Goal: Information Seeking & Learning: Learn about a topic

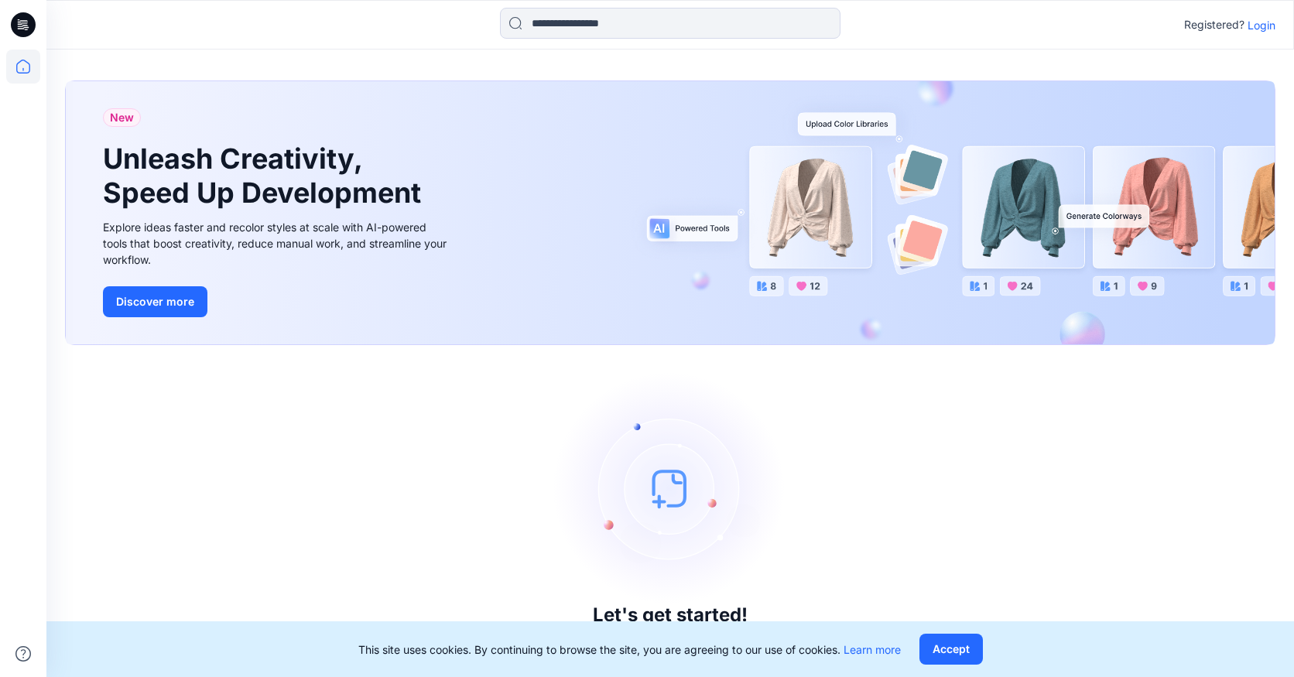
click at [1270, 22] on p "Login" at bounding box center [1261, 25] width 28 height 16
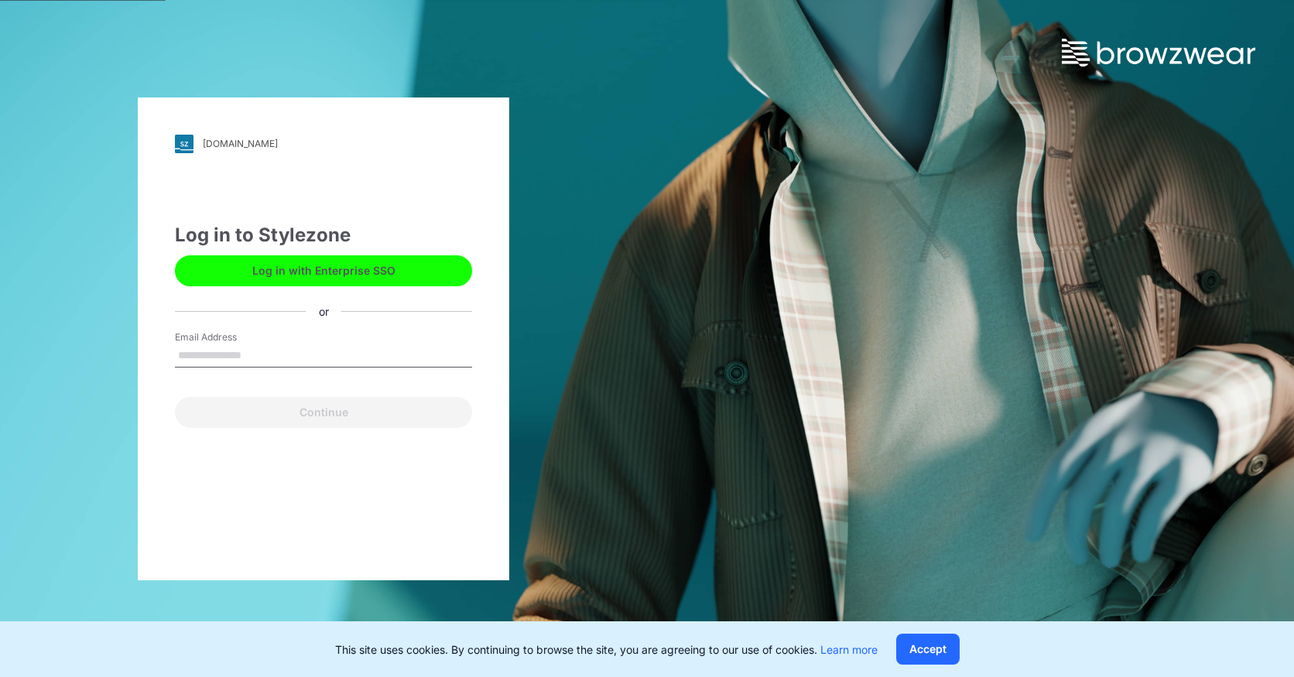
click at [323, 344] on input "Email Address" at bounding box center [323, 355] width 297 height 23
type input "**********"
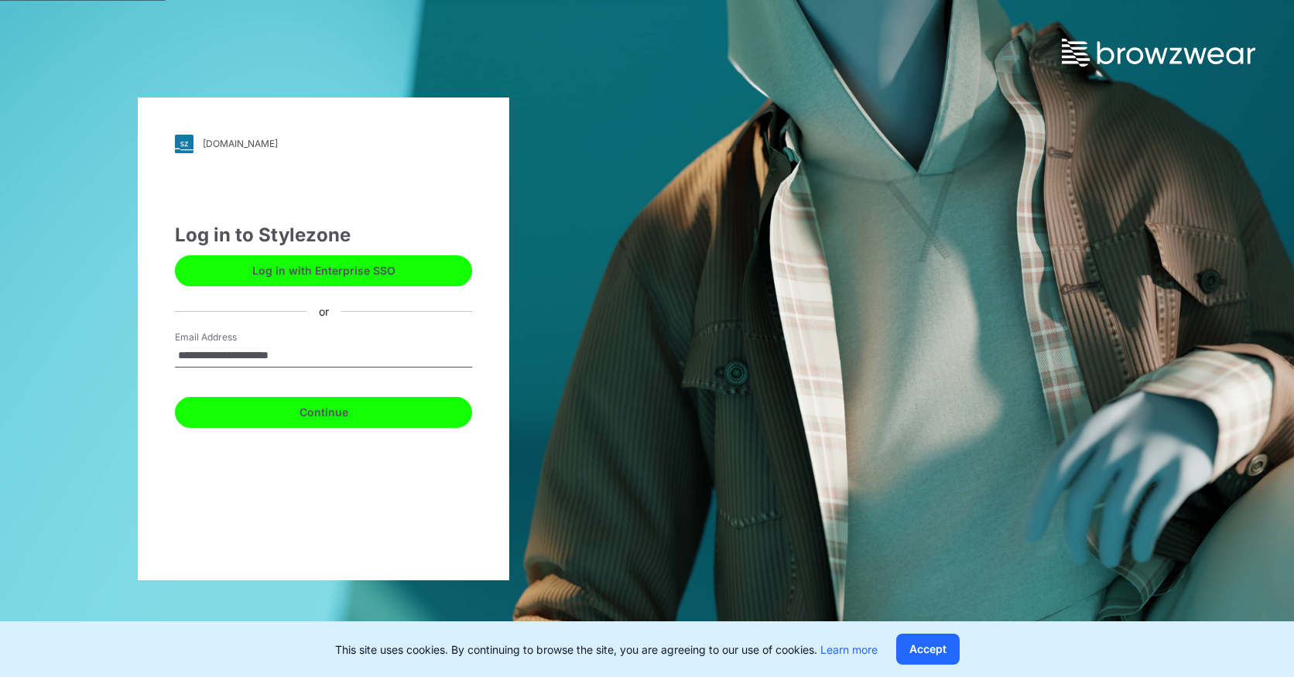
click at [308, 412] on button "Continue" at bounding box center [323, 412] width 297 height 31
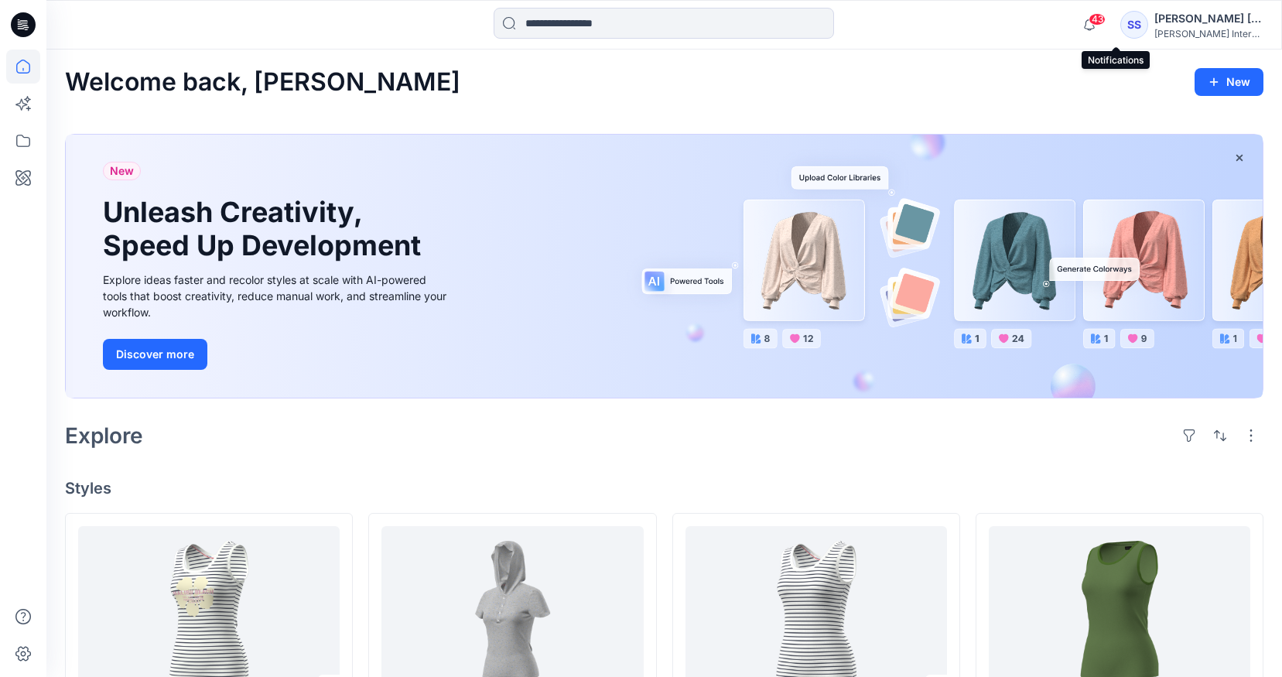
click at [1106, 24] on span "43" at bounding box center [1097, 19] width 17 height 12
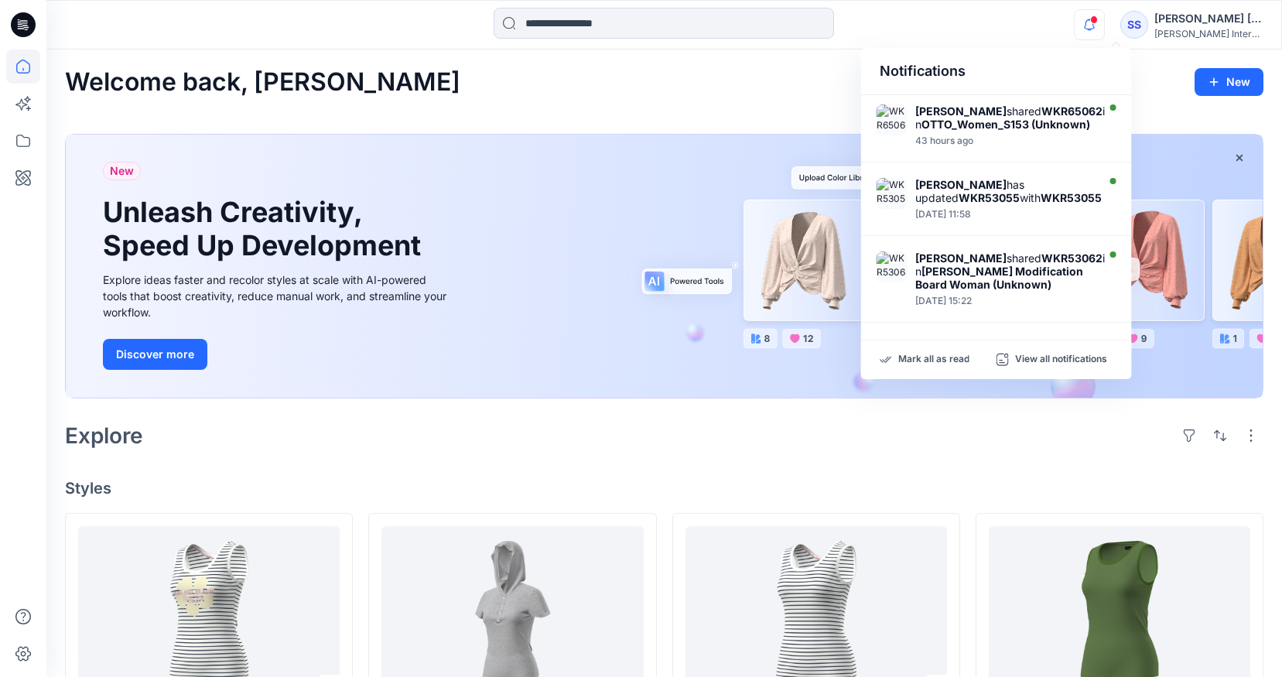
click at [1104, 24] on icon "button" at bounding box center [1089, 24] width 29 height 31
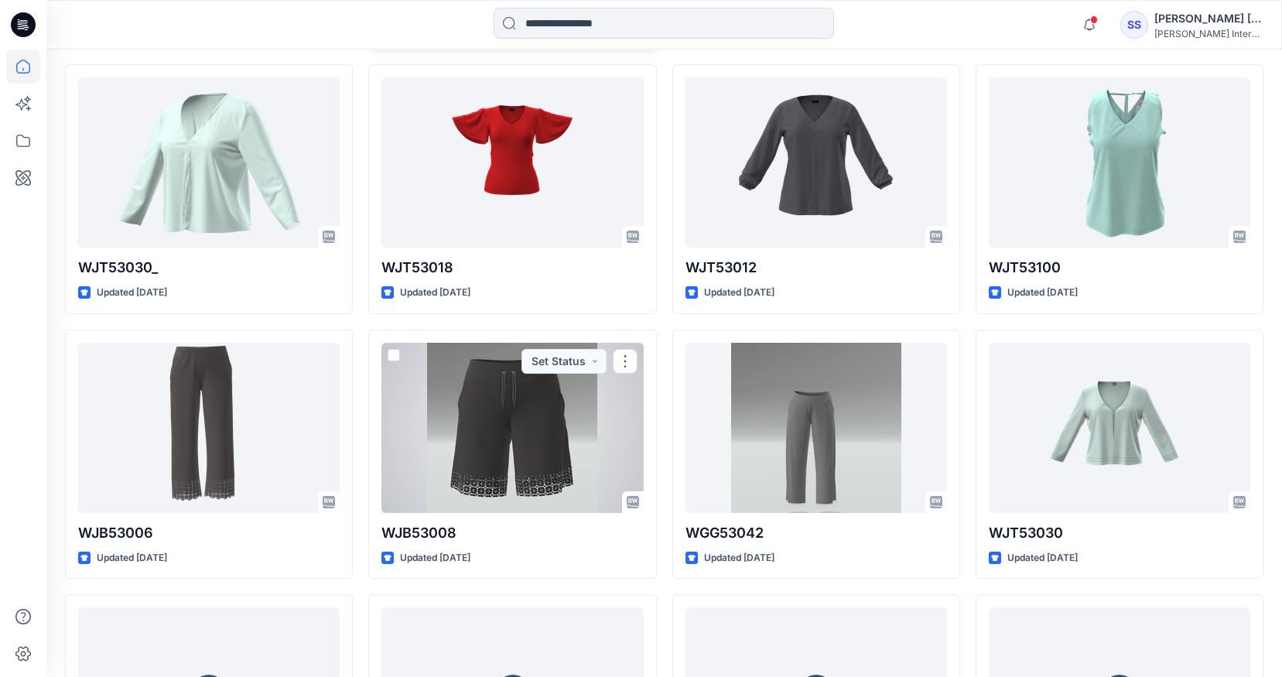
scroll to position [734, 0]
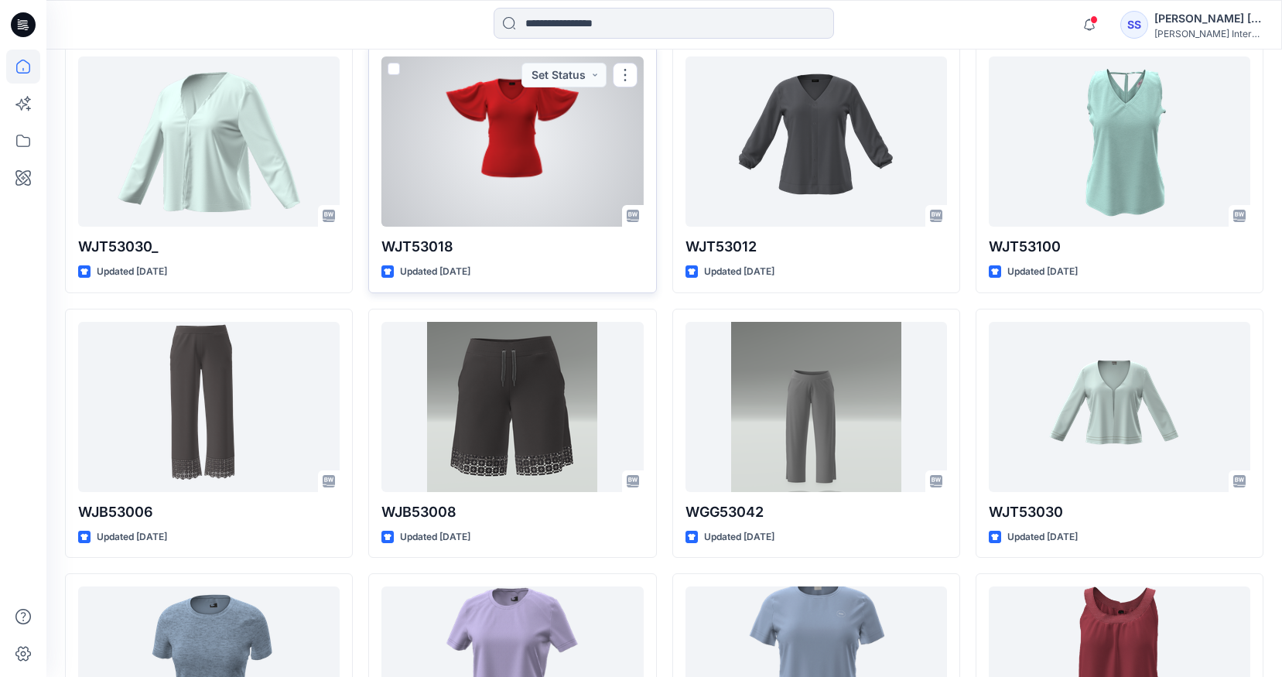
click at [548, 159] on div at bounding box center [512, 141] width 262 height 170
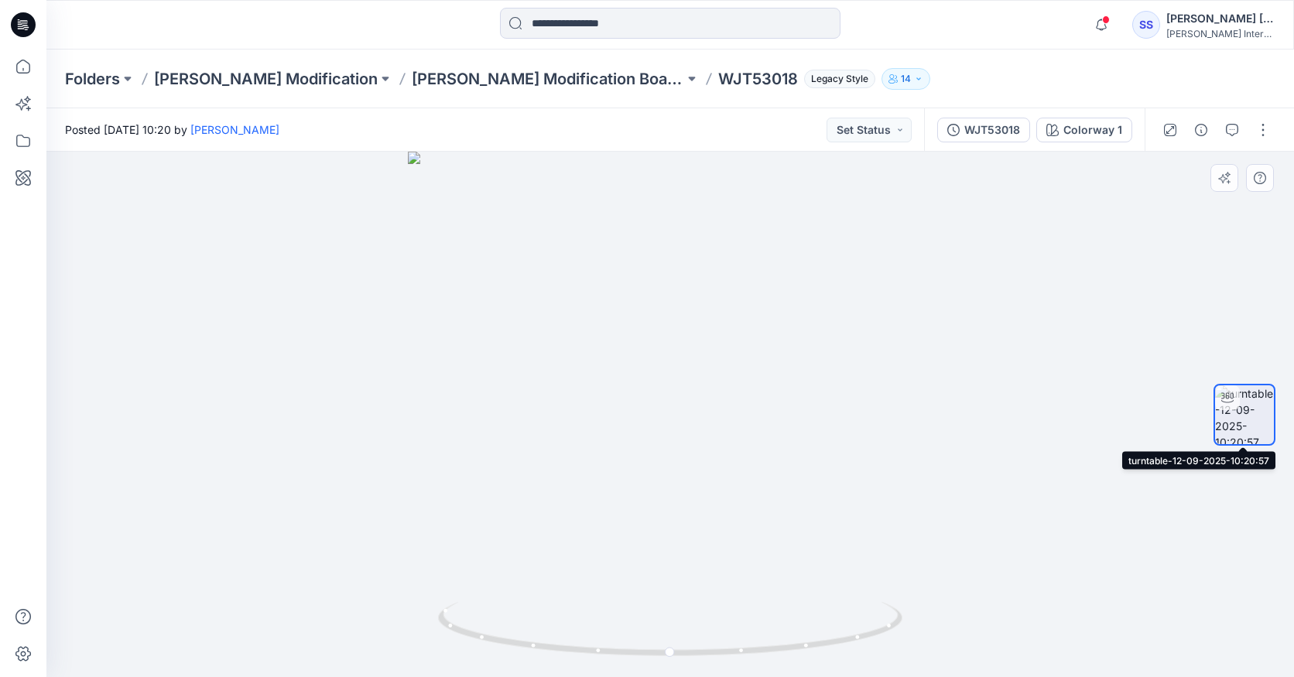
click at [1242, 419] on img at bounding box center [1244, 414] width 59 height 59
click at [1230, 398] on icon at bounding box center [1227, 397] width 12 height 12
drag, startPoint x: 669, startPoint y: 656, endPoint x: 881, endPoint y: 553, distance: 235.6
click at [881, 553] on div at bounding box center [669, 414] width 1247 height 525
drag, startPoint x: 879, startPoint y: 634, endPoint x: 406, endPoint y: 633, distance: 472.7
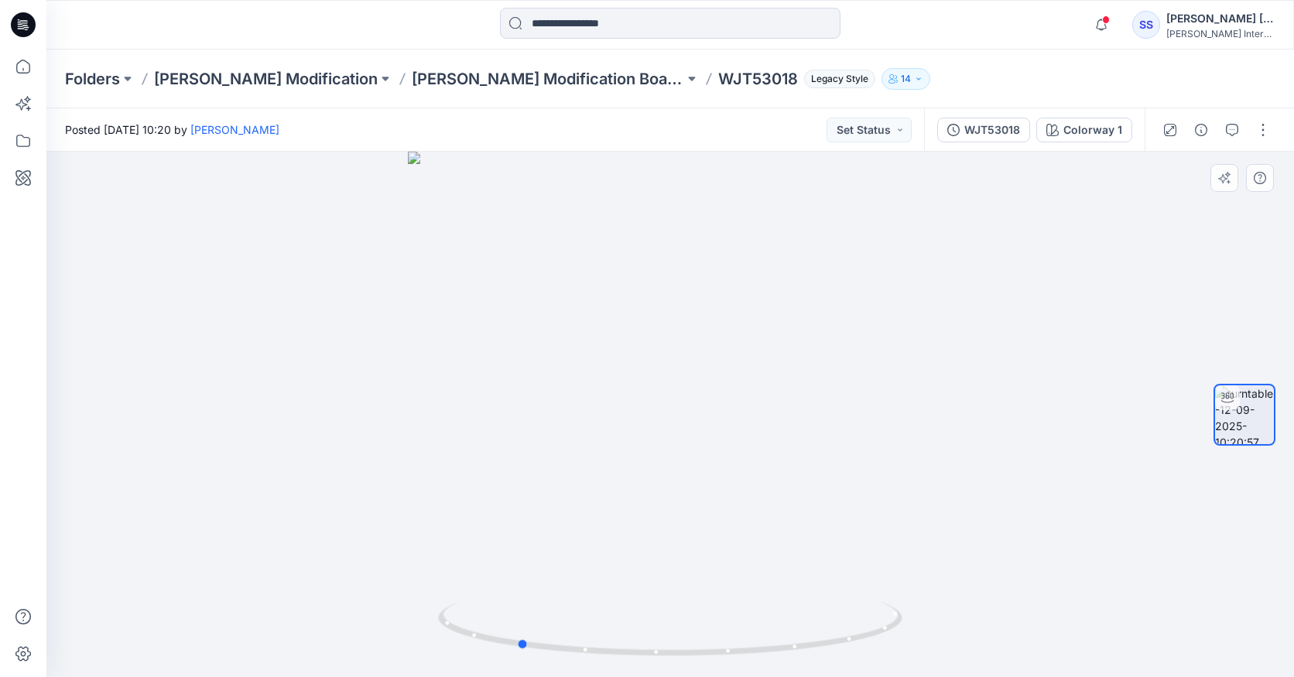
click at [406, 633] on div at bounding box center [669, 414] width 1247 height 525
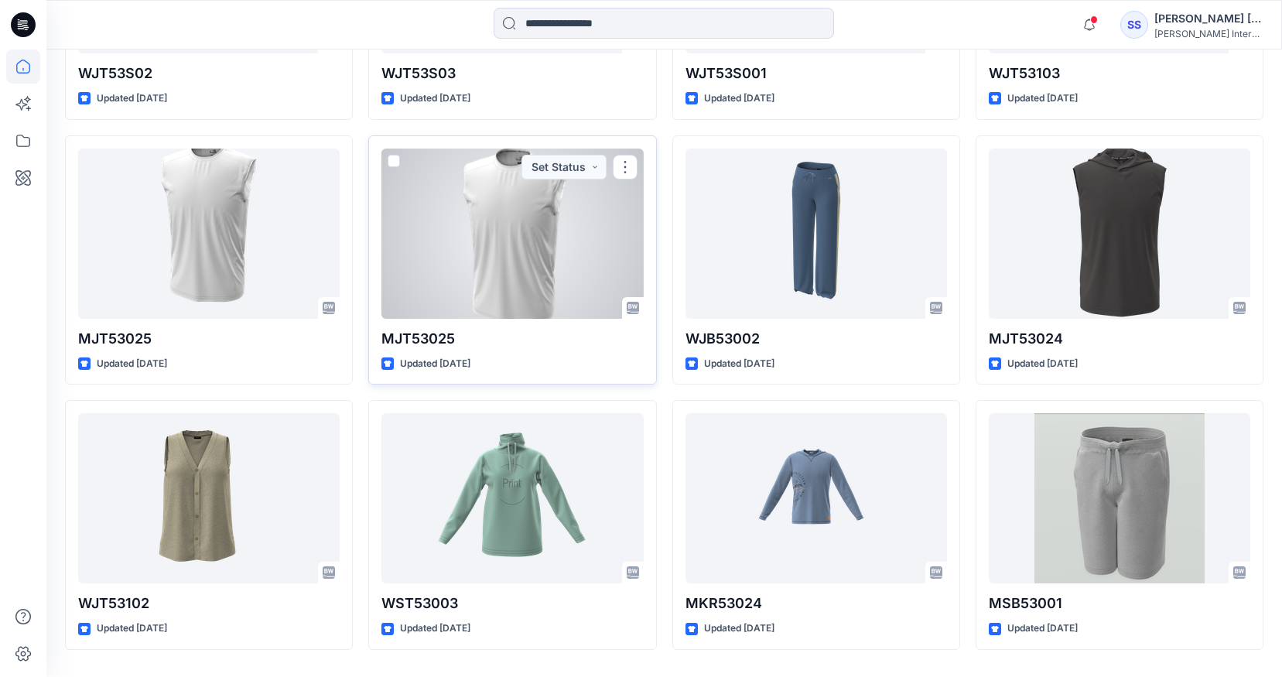
scroll to position [1485, 0]
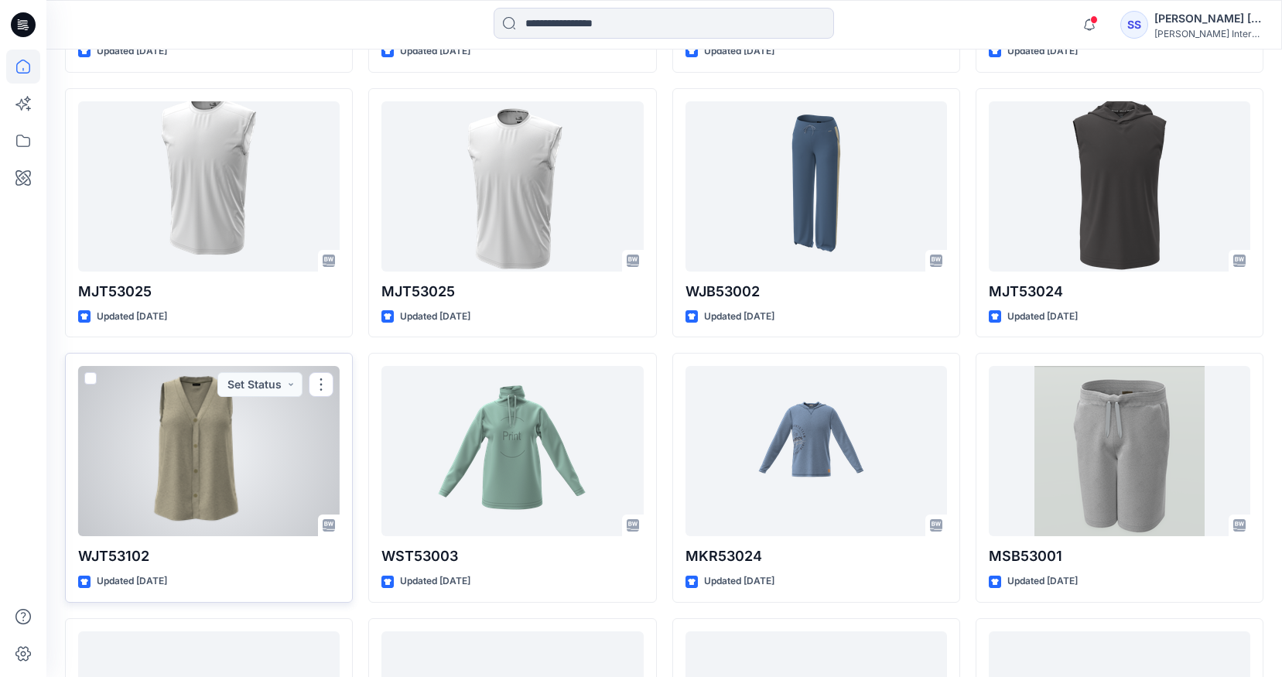
click at [204, 439] on div at bounding box center [209, 451] width 262 height 170
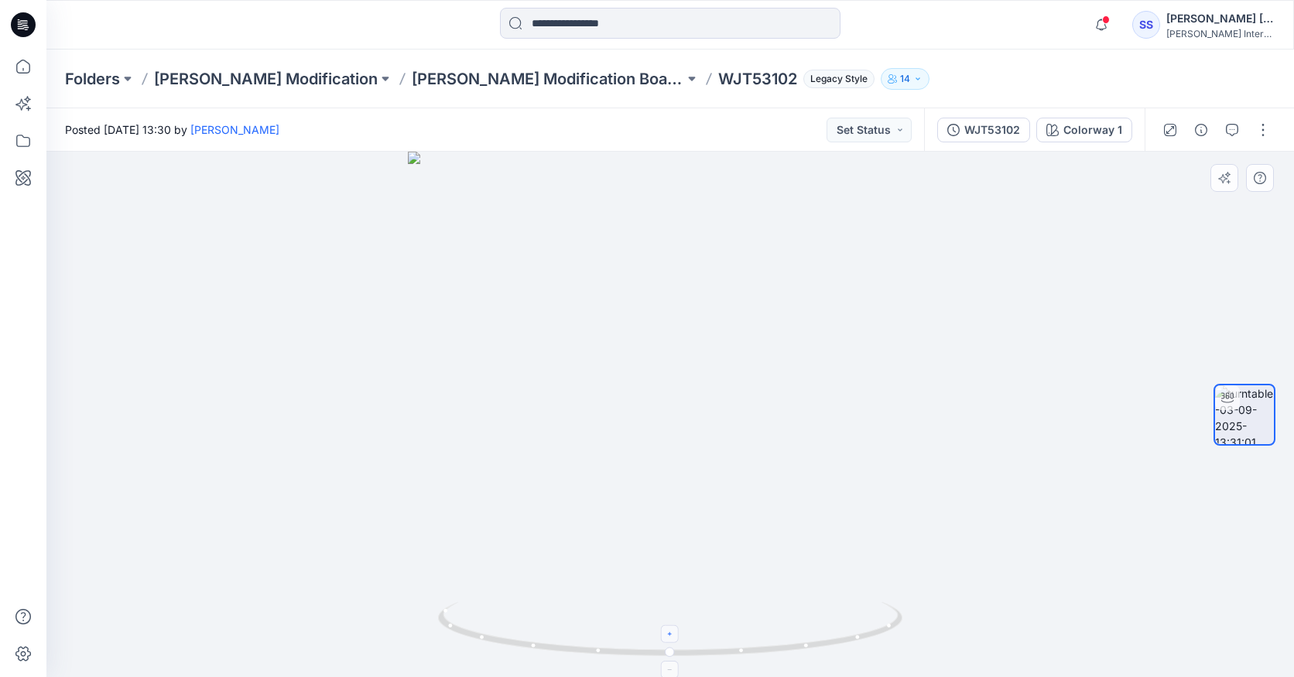
click at [672, 638] on div at bounding box center [670, 634] width 18 height 18
click at [671, 671] on icon at bounding box center [670, 669] width 9 height 9
click at [672, 673] on icon at bounding box center [670, 669] width 9 height 9
click at [672, 671] on icon at bounding box center [670, 669] width 9 height 9
click at [672, 665] on icon at bounding box center [670, 669] width 9 height 9
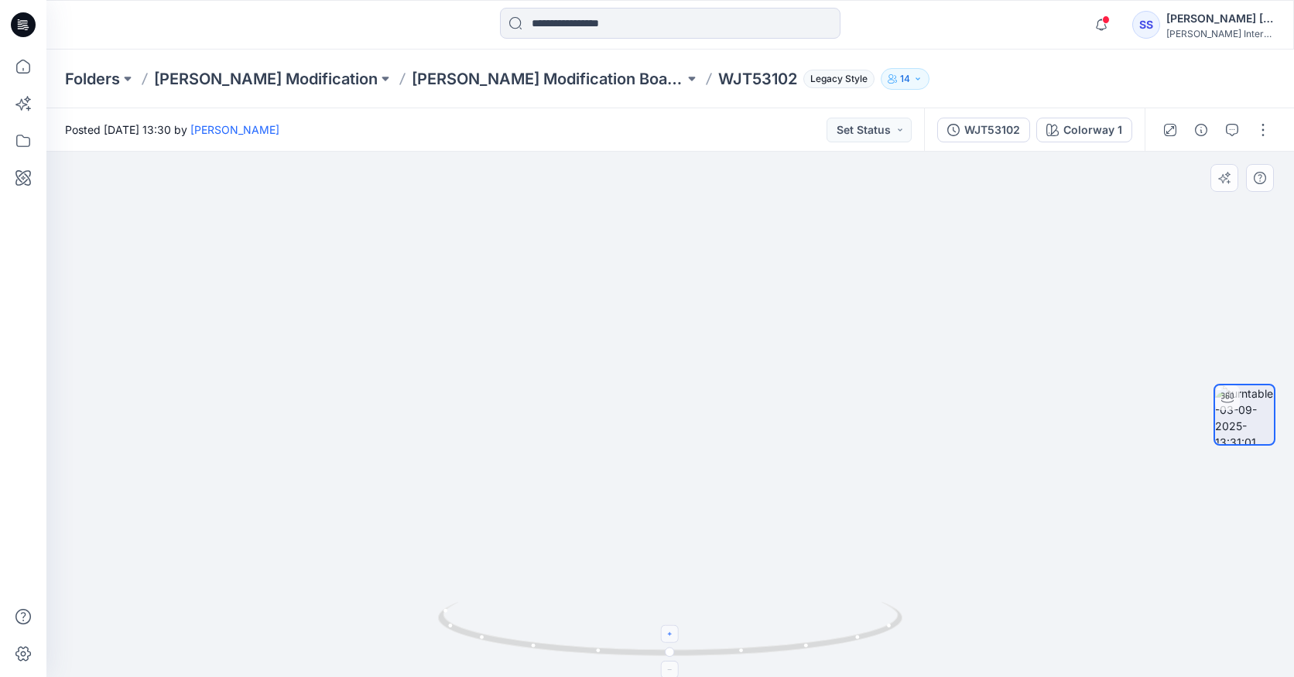
click at [671, 668] on icon at bounding box center [670, 669] width 9 height 9
click at [672, 638] on foreignobject at bounding box center [670, 634] width 18 height 18
click at [658, 517] on img at bounding box center [670, 295] width 1006 height 766
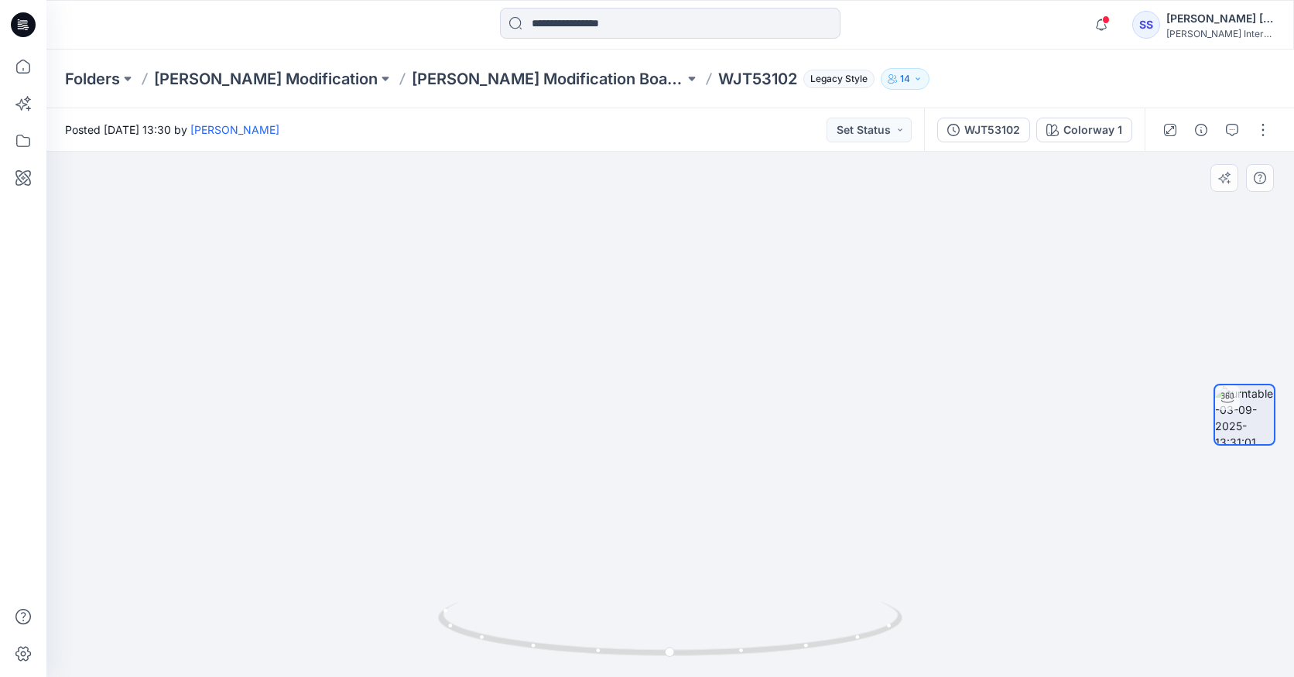
click at [658, 517] on img at bounding box center [670, 295] width 1006 height 766
drag, startPoint x: 671, startPoint y: 652, endPoint x: 884, endPoint y: 638, distance: 213.2
click at [884, 638] on icon at bounding box center [672, 631] width 468 height 58
click at [878, 650] on icon at bounding box center [876, 649] width 9 height 9
click at [873, 608] on foreignobject at bounding box center [877, 614] width 18 height 18
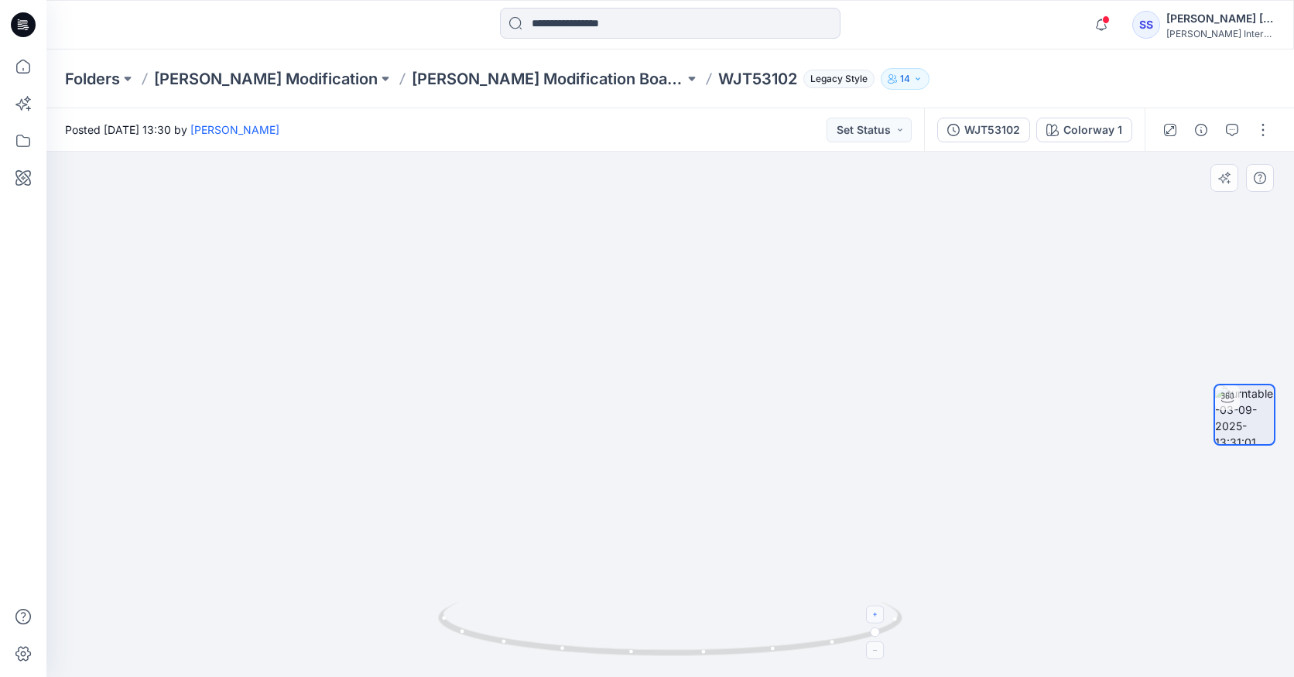
click at [876, 621] on foreignobject at bounding box center [877, 614] width 18 height 18
click at [877, 612] on foreignobject at bounding box center [877, 614] width 18 height 18
click at [877, 652] on icon at bounding box center [876, 649] width 9 height 9
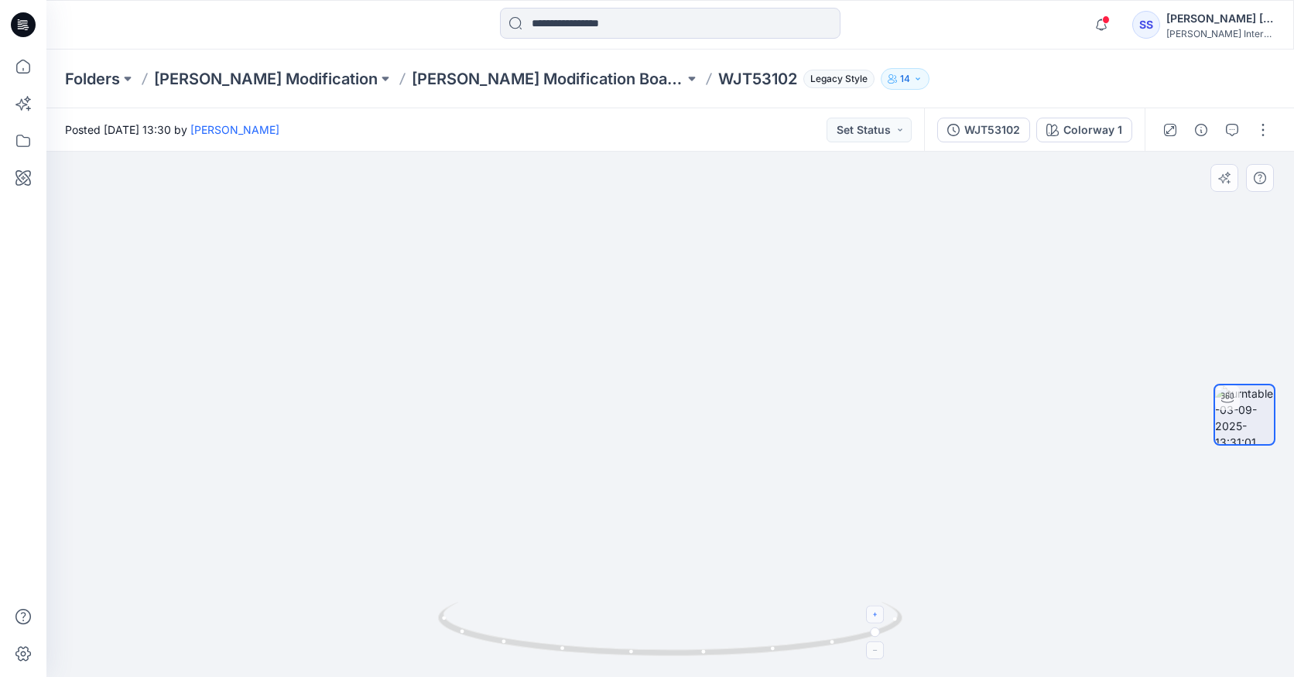
click at [877, 652] on icon at bounding box center [876, 649] width 9 height 9
drag, startPoint x: 877, startPoint y: 638, endPoint x: 648, endPoint y: 659, distance: 230.0
click at [648, 659] on icon at bounding box center [672, 631] width 468 height 58
drag, startPoint x: 657, startPoint y: 659, endPoint x: 597, endPoint y: 651, distance: 60.8
click at [597, 651] on icon at bounding box center [672, 631] width 468 height 58
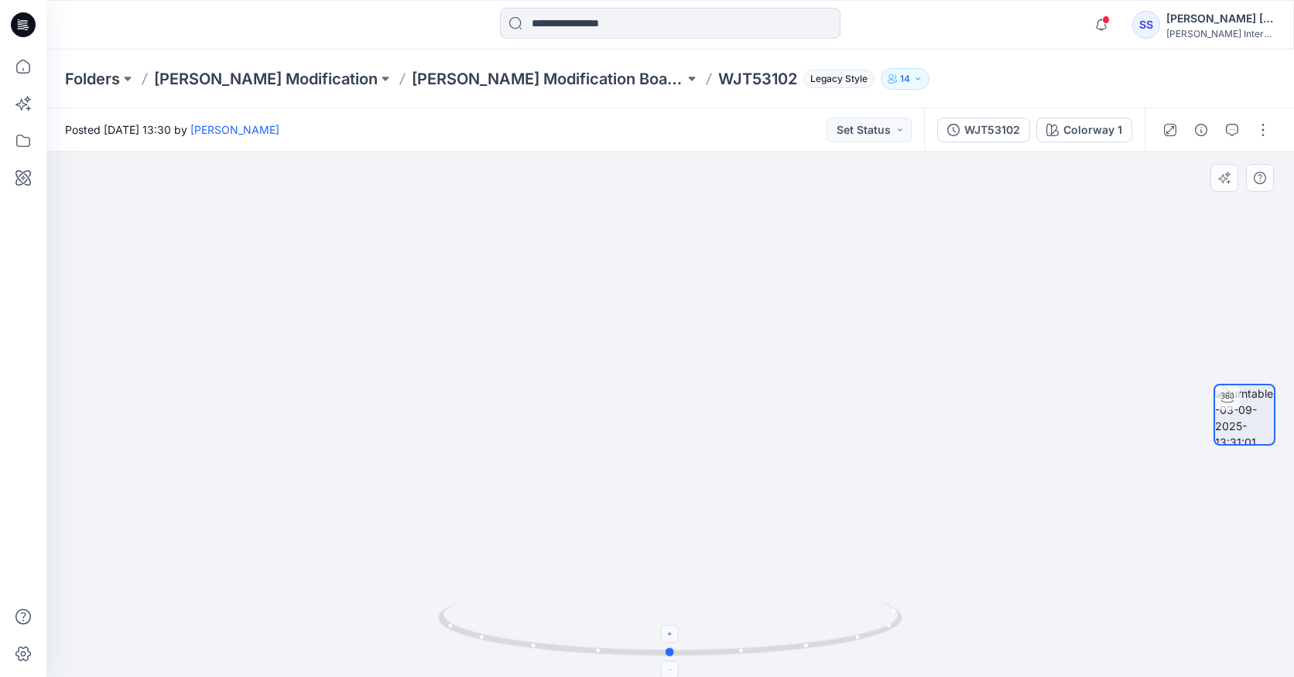
drag, startPoint x: 597, startPoint y: 651, endPoint x: 678, endPoint y: 658, distance: 81.5
click at [678, 658] on icon at bounding box center [672, 631] width 468 height 58
drag, startPoint x: 678, startPoint y: 658, endPoint x: 706, endPoint y: 658, distance: 27.9
click at [706, 658] on icon at bounding box center [672, 631] width 468 height 58
drag, startPoint x: 706, startPoint y: 658, endPoint x: 740, endPoint y: 653, distance: 35.1
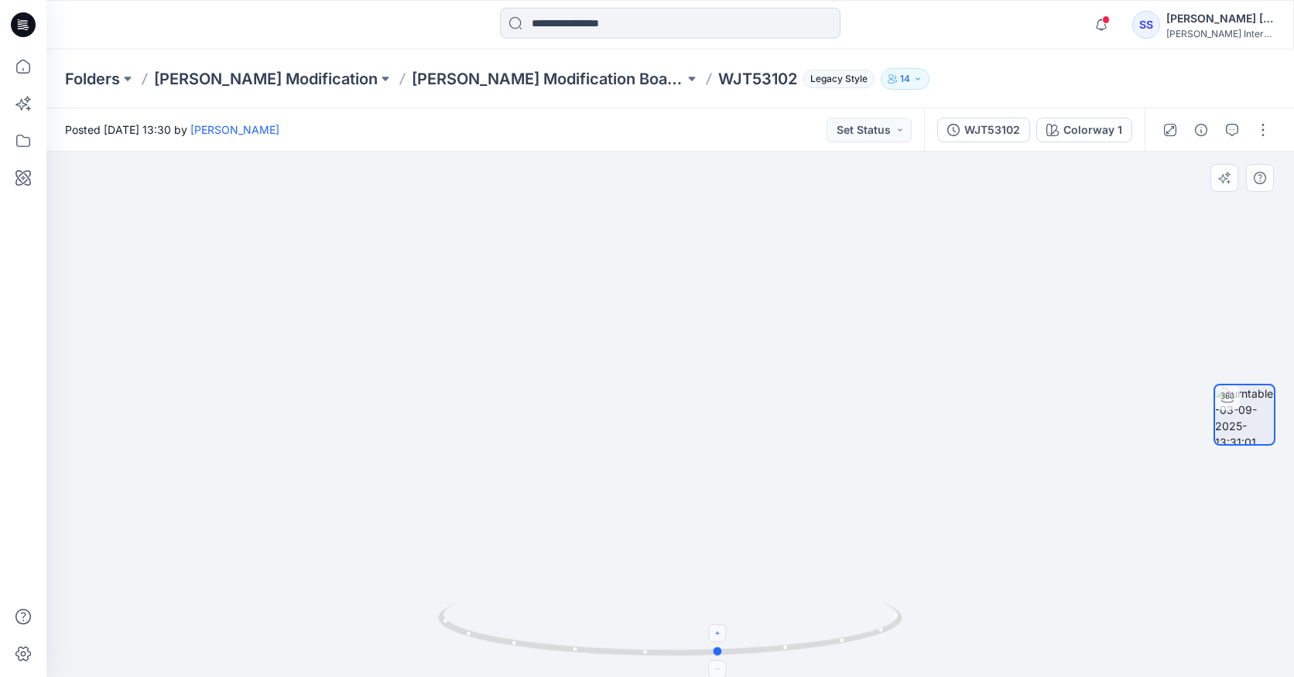
click at [740, 653] on icon at bounding box center [672, 631] width 468 height 58
drag, startPoint x: 740, startPoint y: 653, endPoint x: 791, endPoint y: 656, distance: 50.4
click at [791, 656] on icon at bounding box center [672, 631] width 468 height 58
drag, startPoint x: 785, startPoint y: 652, endPoint x: 710, endPoint y: 658, distance: 75.2
click at [710, 658] on icon at bounding box center [672, 631] width 468 height 58
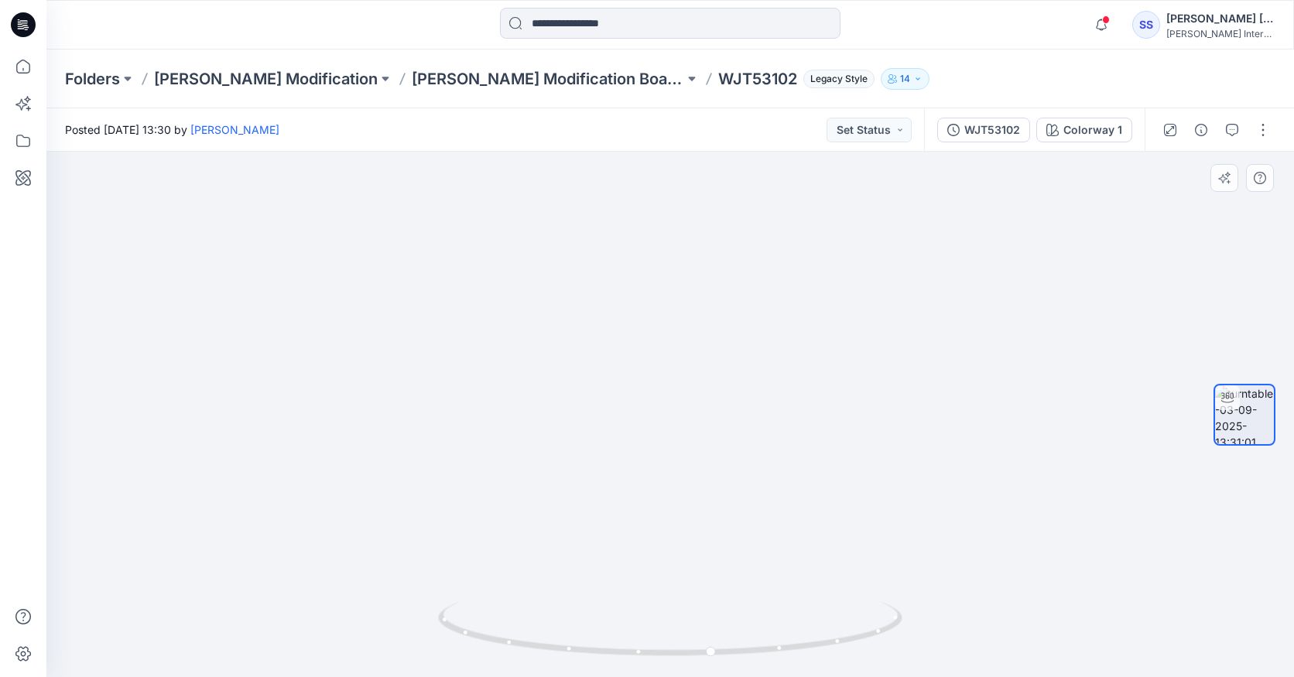
click at [592, 475] on img at bounding box center [670, 295] width 1006 height 766
click at [710, 670] on icon at bounding box center [711, 669] width 9 height 9
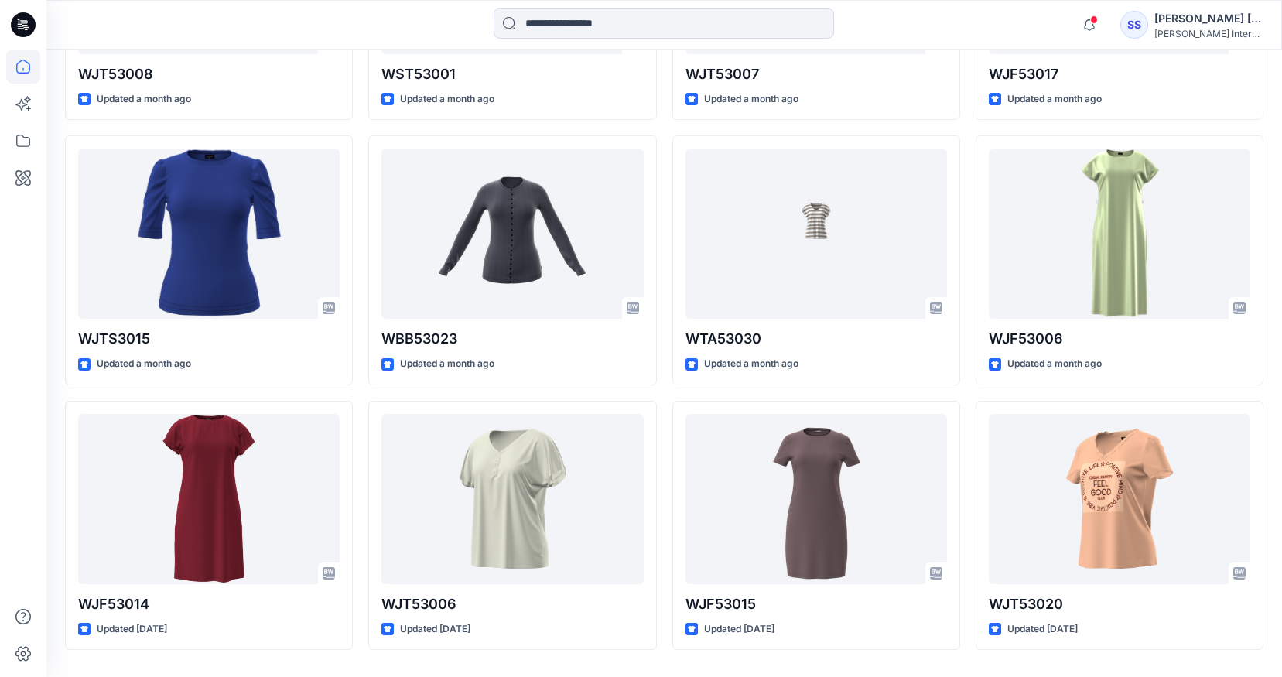
scroll to position [2279, 0]
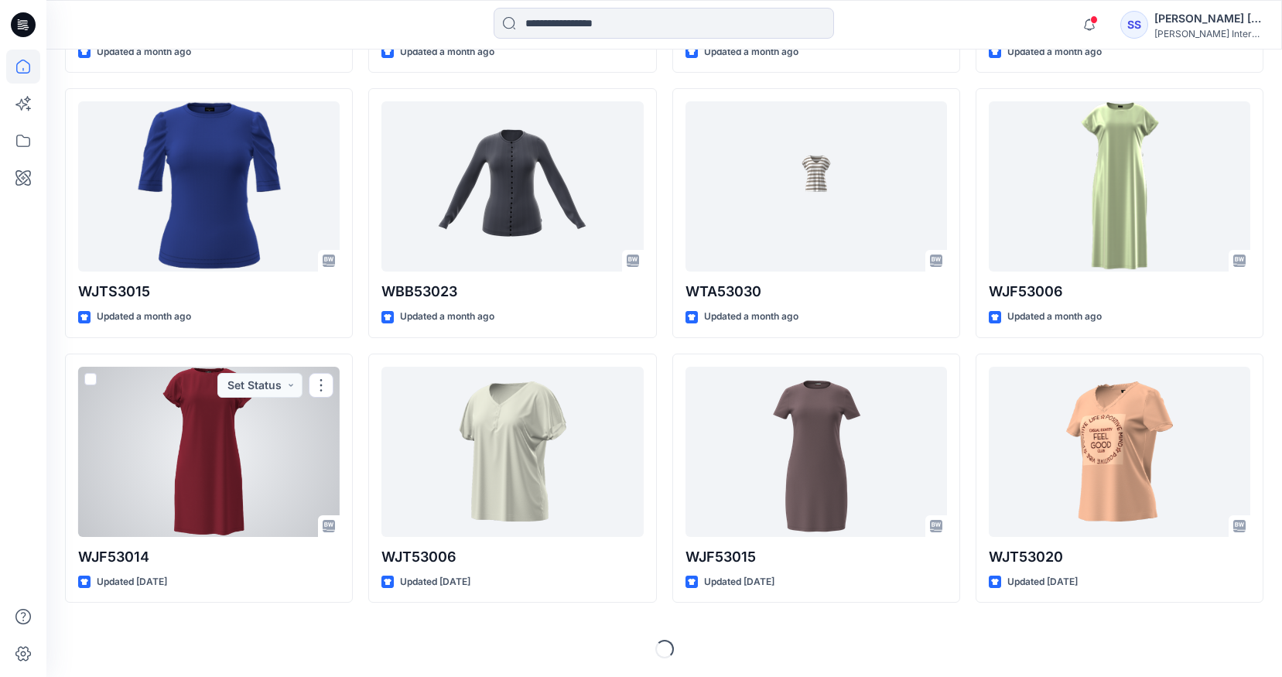
click at [303, 361] on div "WJF53014 Updated [DATE] Set Status" at bounding box center [209, 479] width 288 height 250
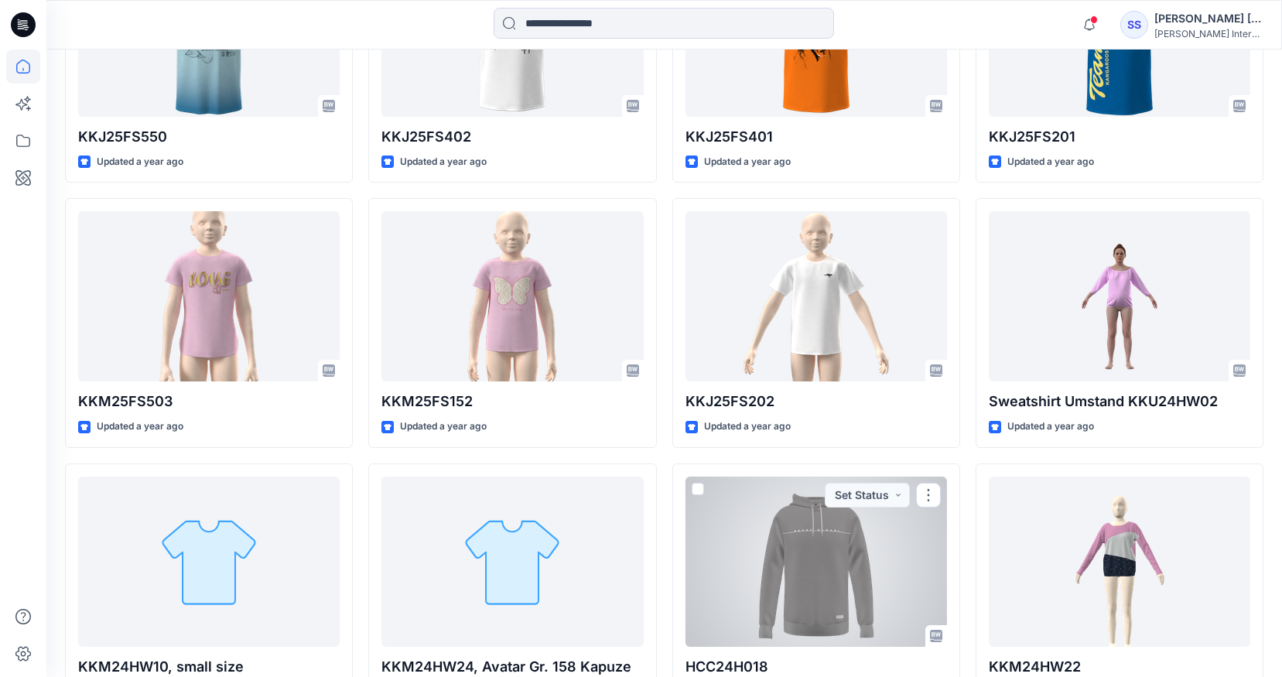
scroll to position [15647, 0]
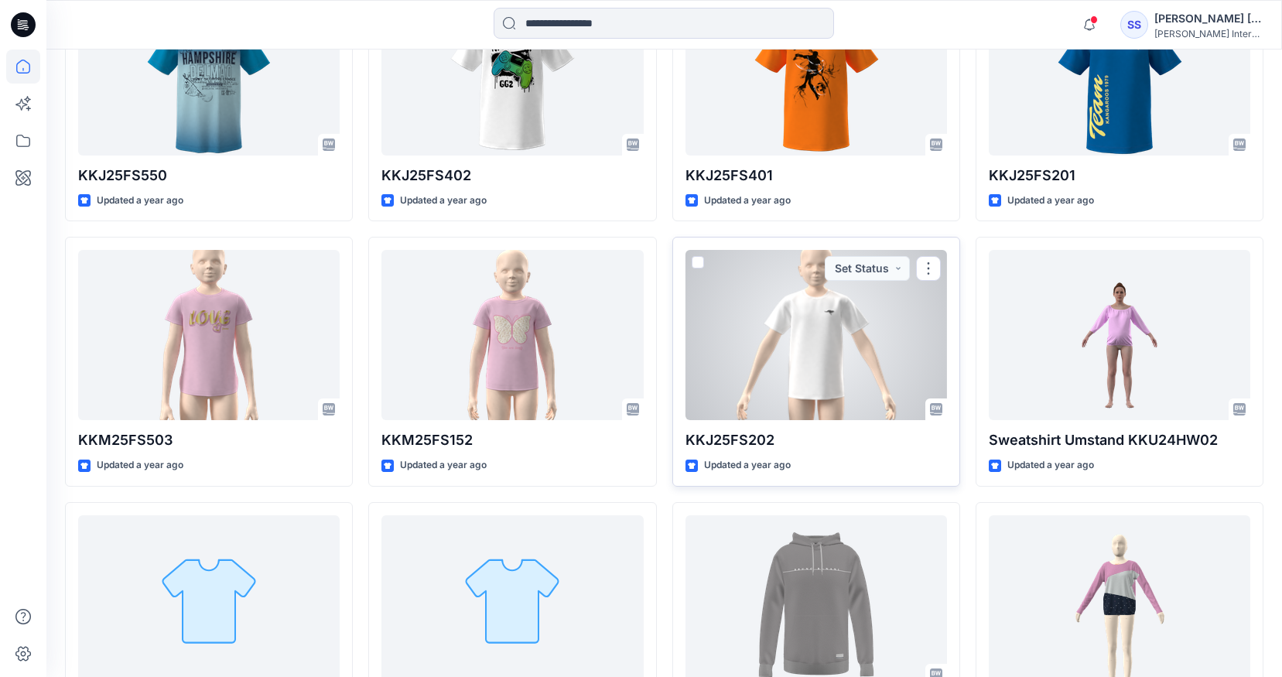
click at [843, 343] on div at bounding box center [816, 335] width 262 height 170
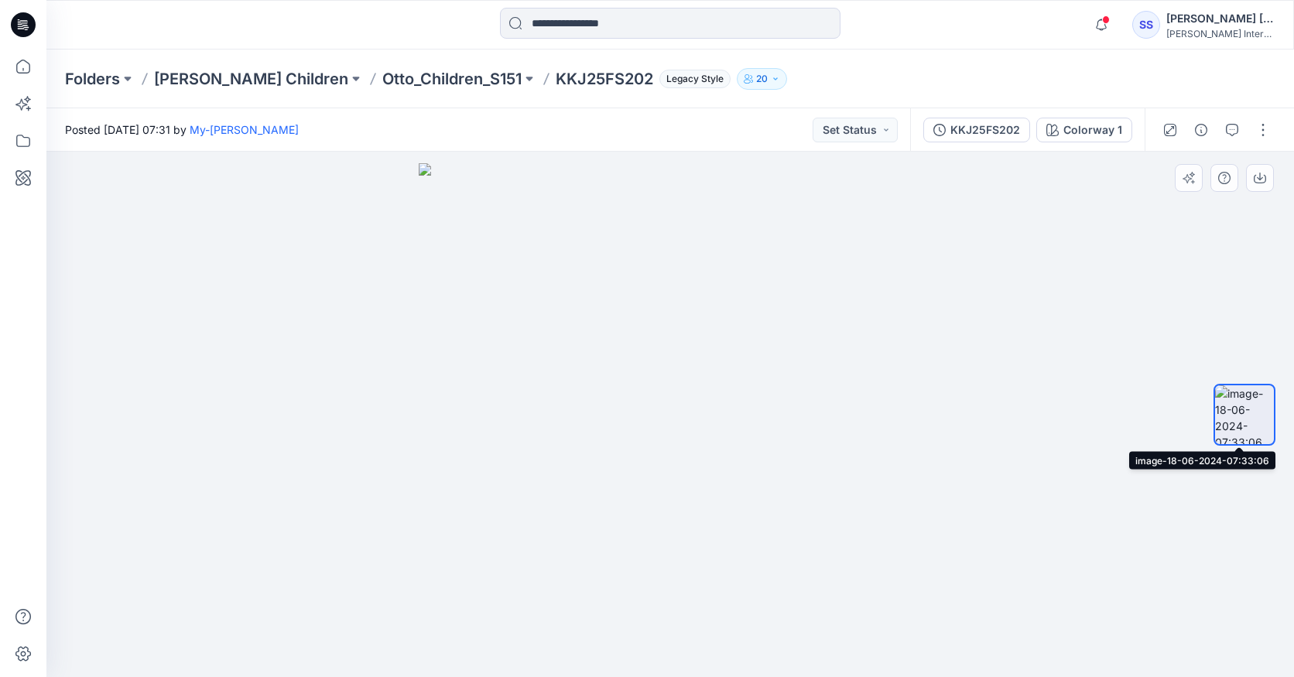
click at [1246, 422] on img at bounding box center [1244, 414] width 59 height 59
click at [849, 130] on button "Set Status" at bounding box center [854, 130] width 85 height 25
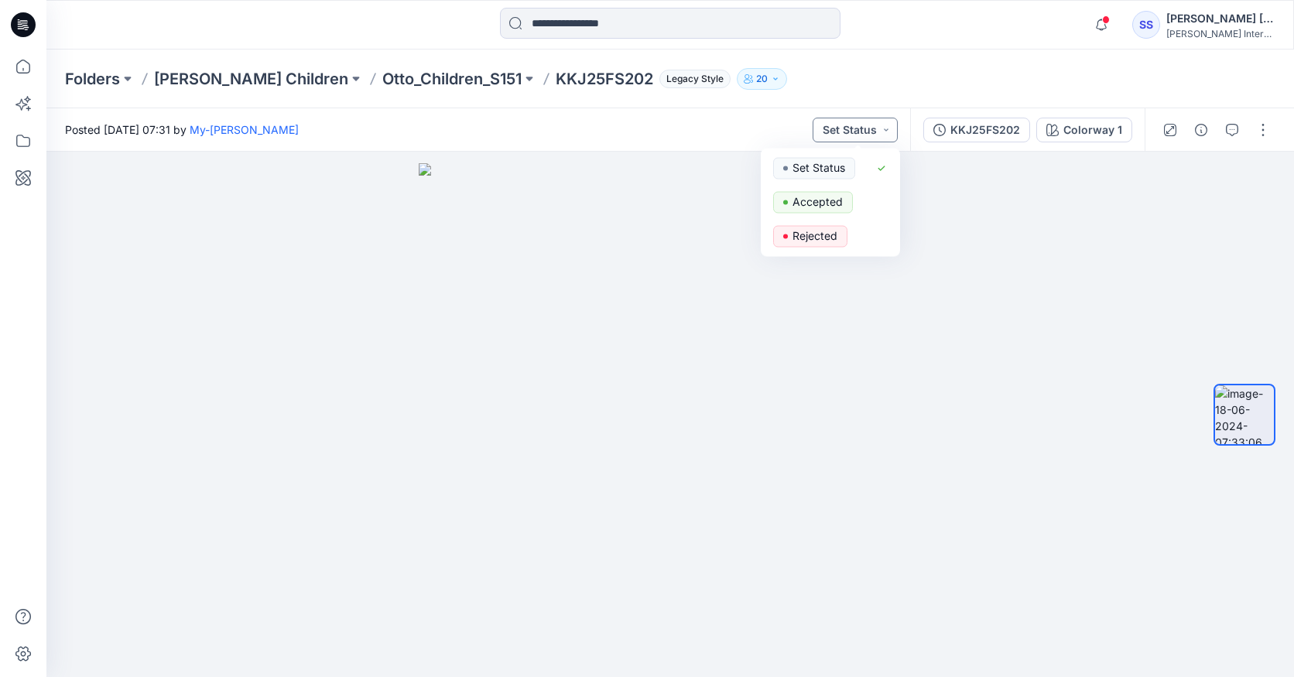
click at [849, 130] on button "Set Status" at bounding box center [854, 130] width 85 height 25
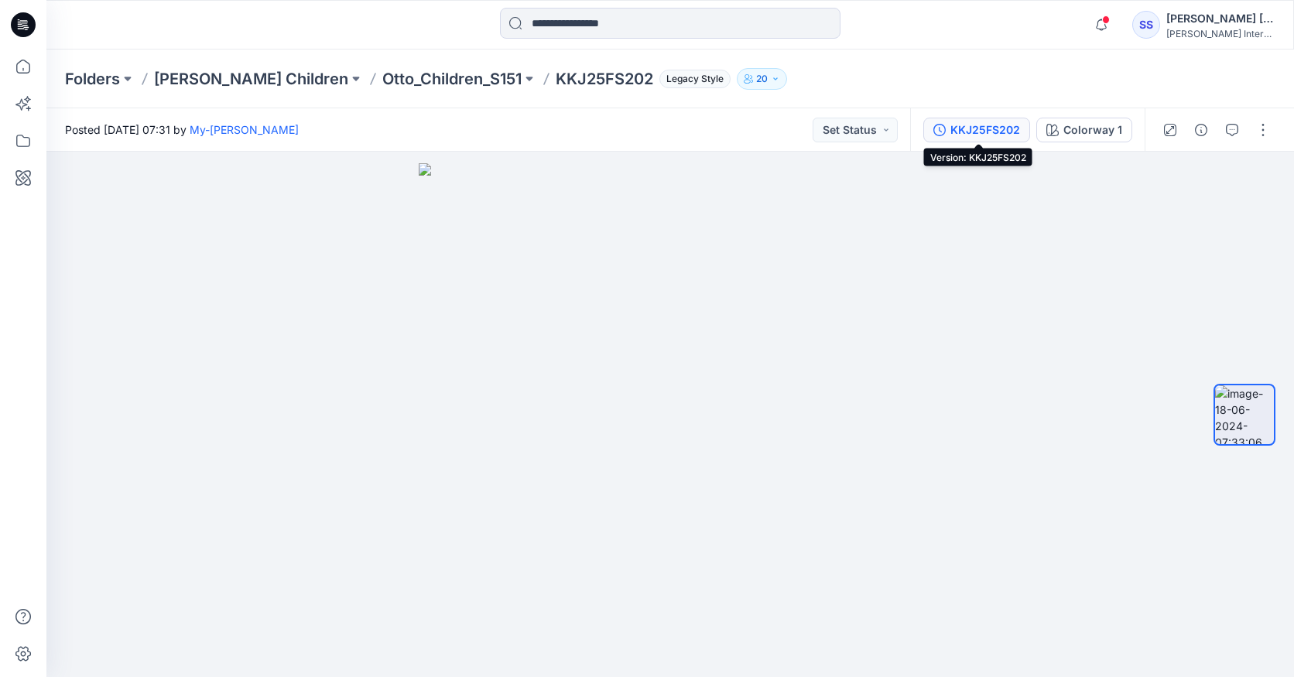
click at [979, 126] on div "KKJ25FS202" at bounding box center [985, 129] width 70 height 17
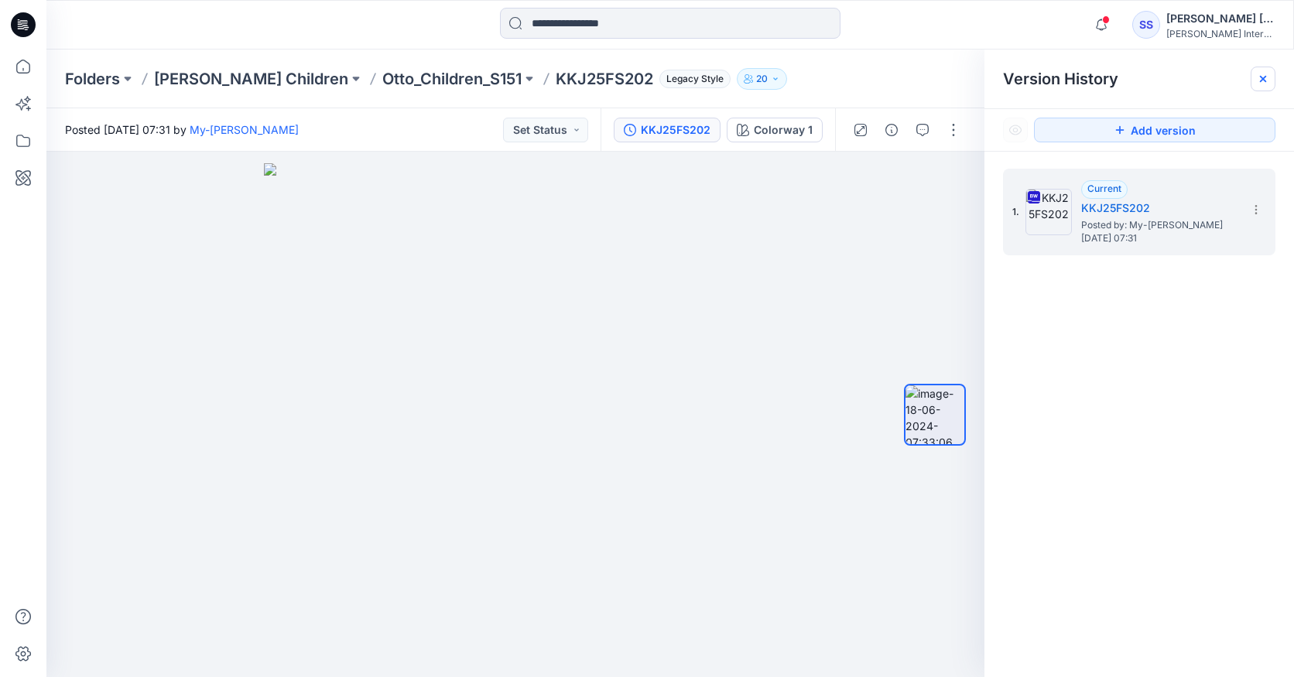
click at [1260, 78] on icon at bounding box center [1262, 79] width 12 height 12
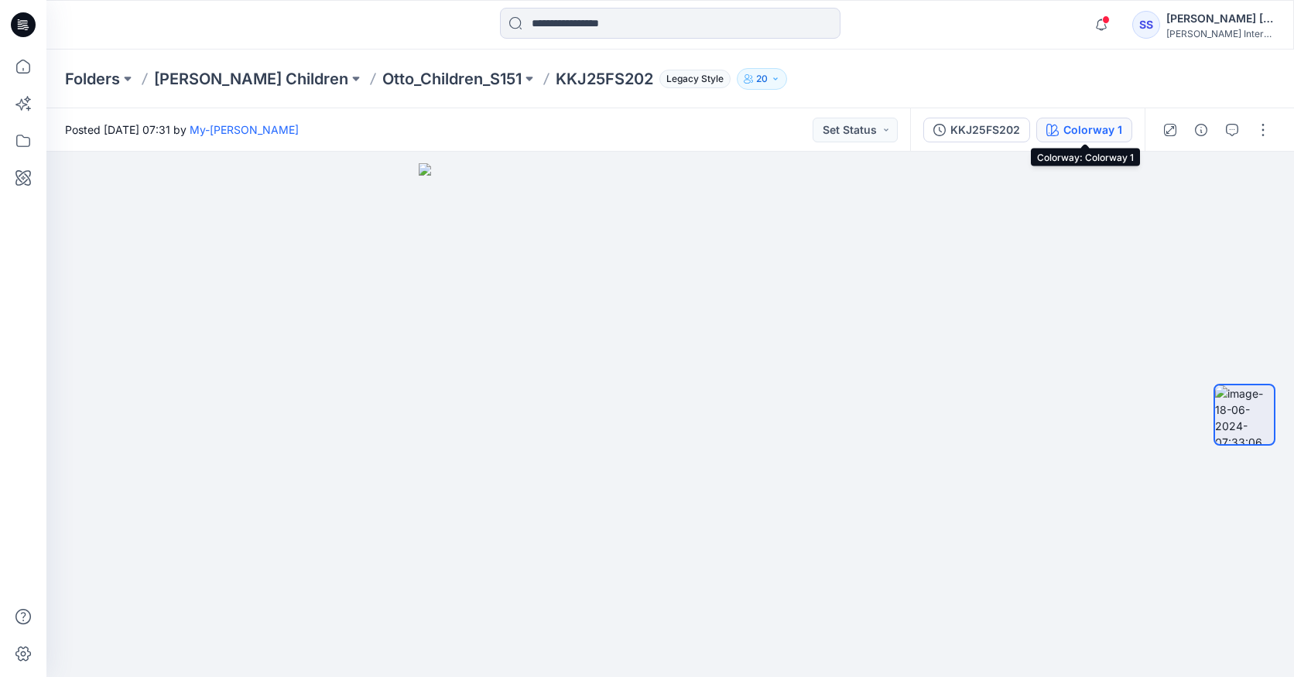
click at [1091, 134] on div "Colorway 1" at bounding box center [1092, 129] width 59 height 17
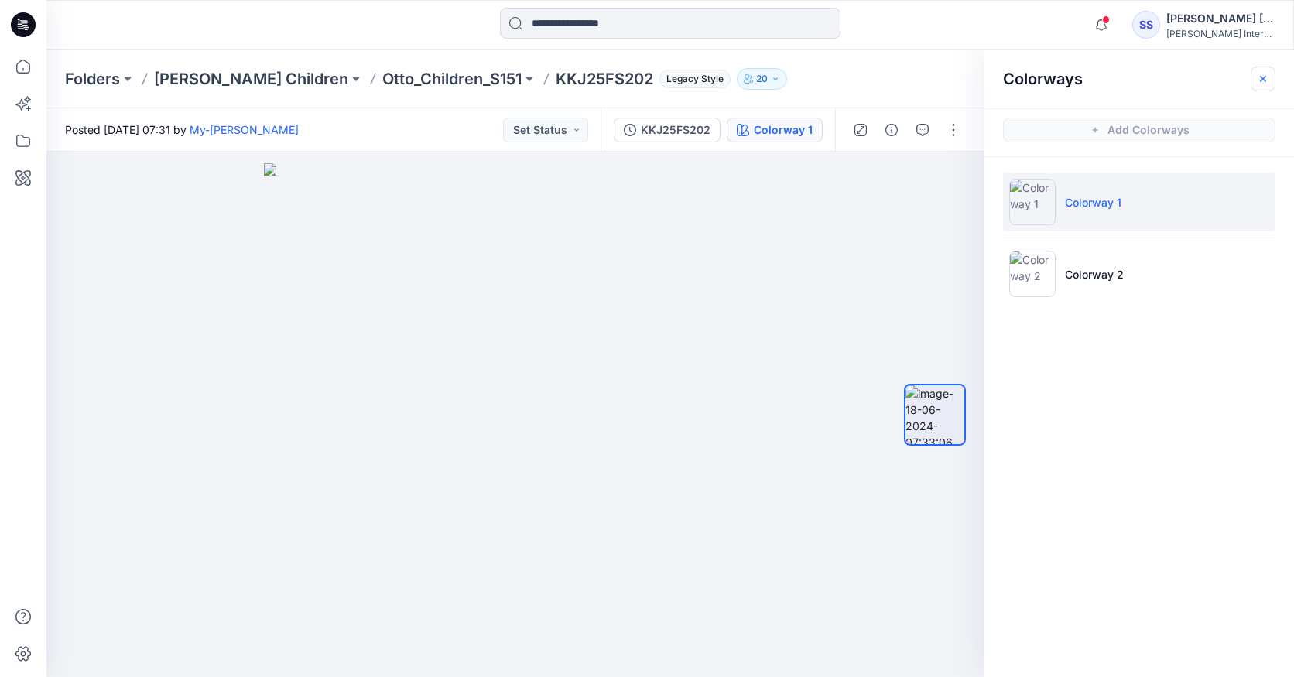
click at [1267, 84] on icon "button" at bounding box center [1262, 79] width 12 height 12
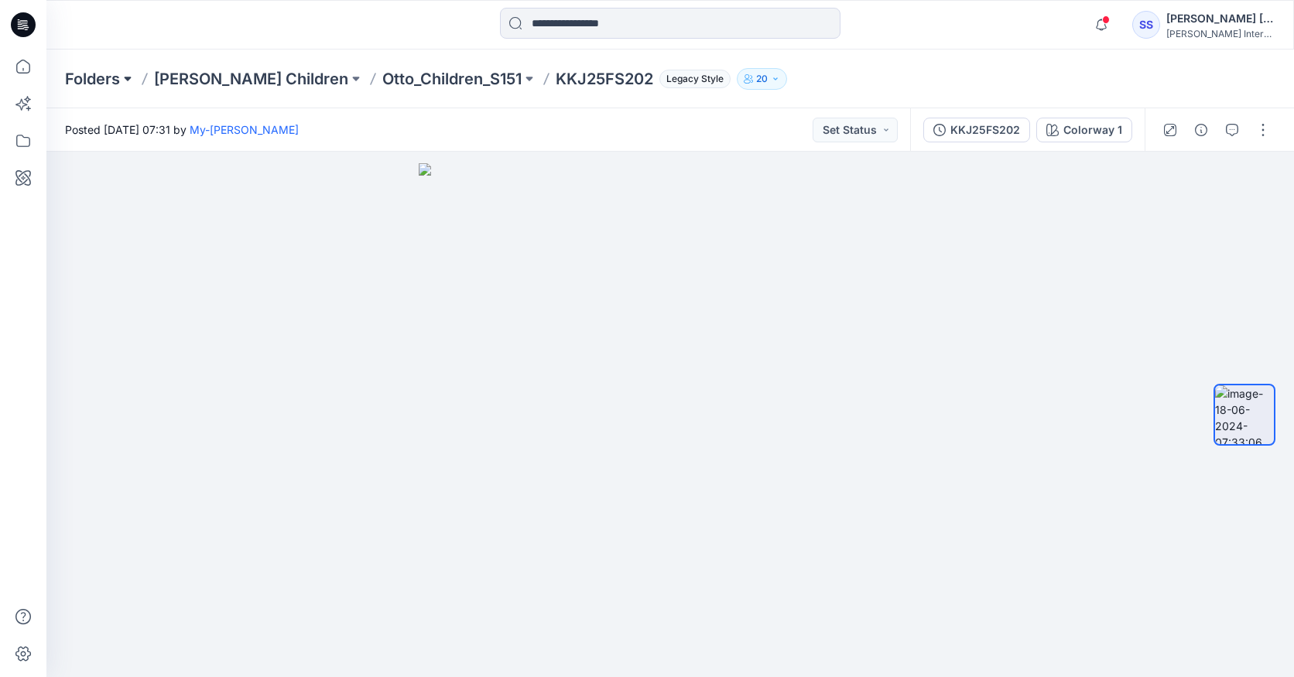
click at [126, 77] on button at bounding box center [127, 79] width 15 height 22
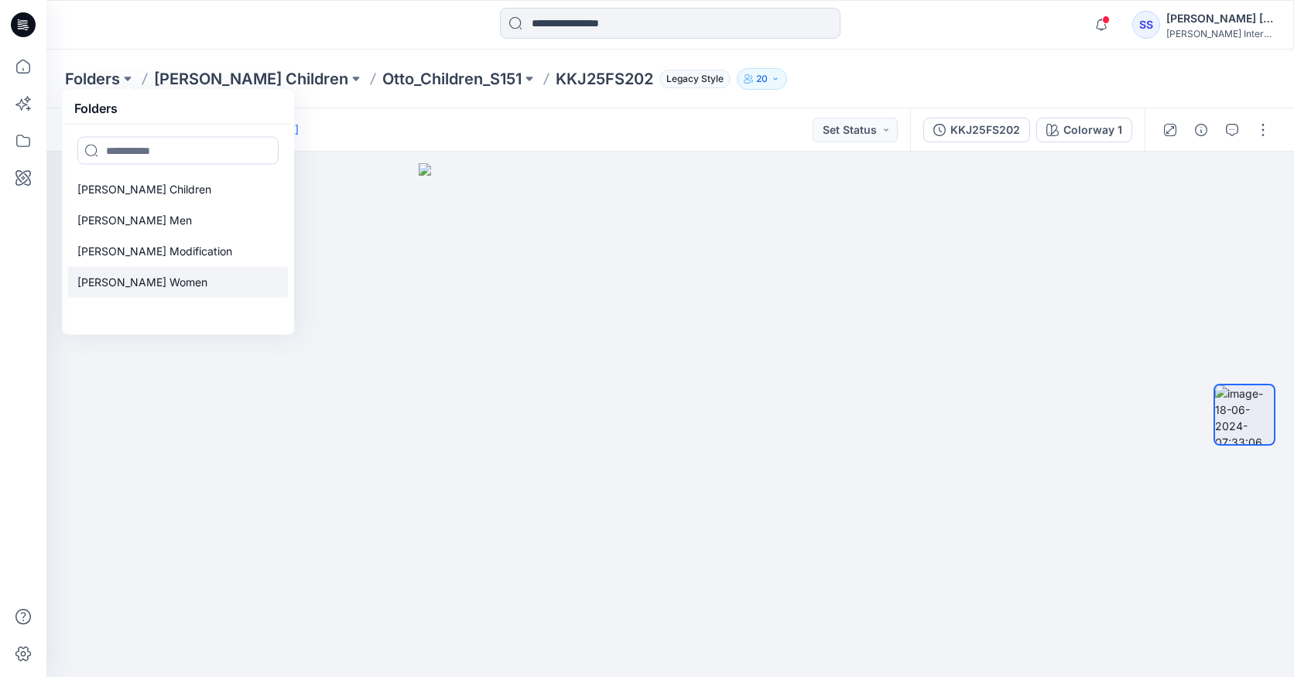
click at [129, 282] on p "[PERSON_NAME] Women" at bounding box center [142, 282] width 130 height 19
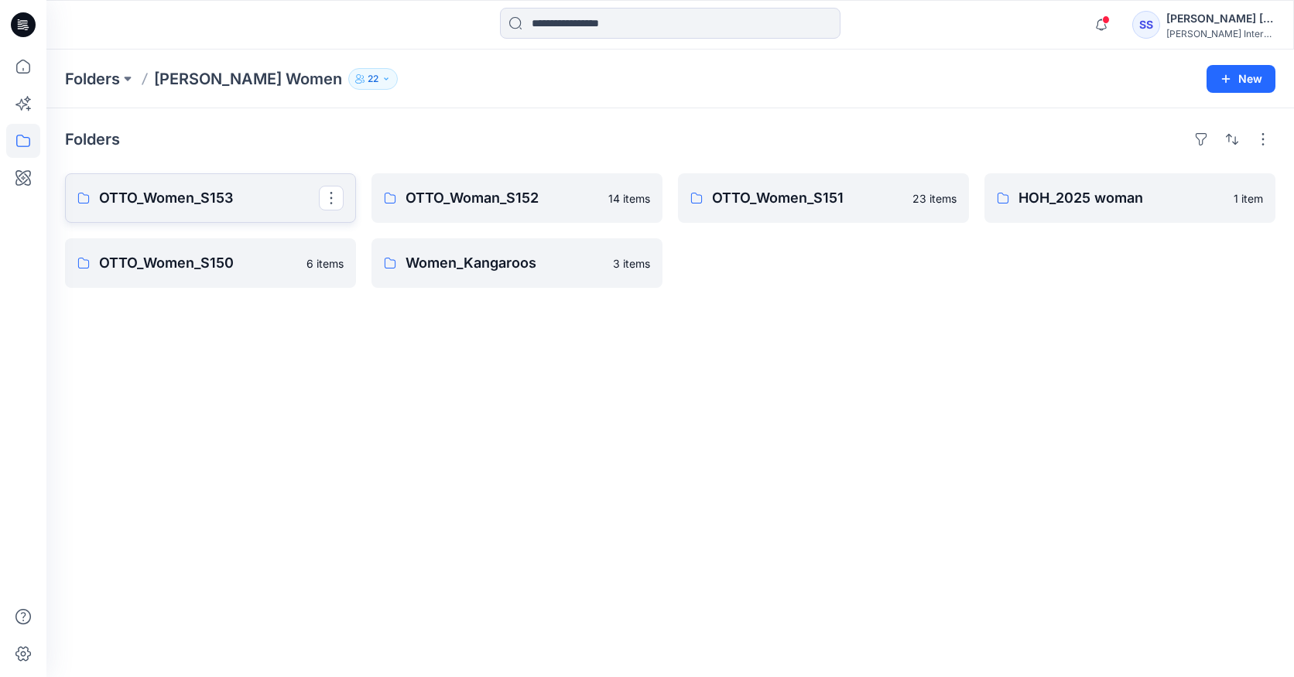
click at [221, 210] on link "OTTO_Women_S153" at bounding box center [210, 198] width 291 height 50
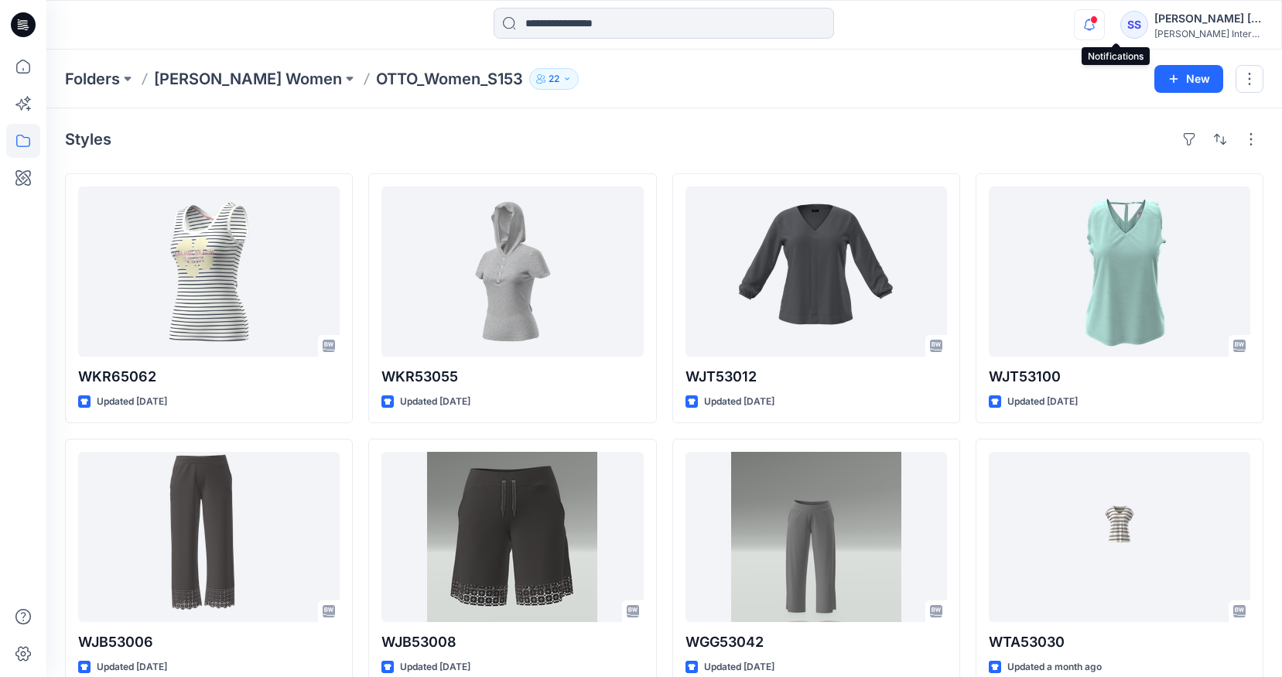
click at [1104, 22] on icon "button" at bounding box center [1089, 24] width 29 height 31
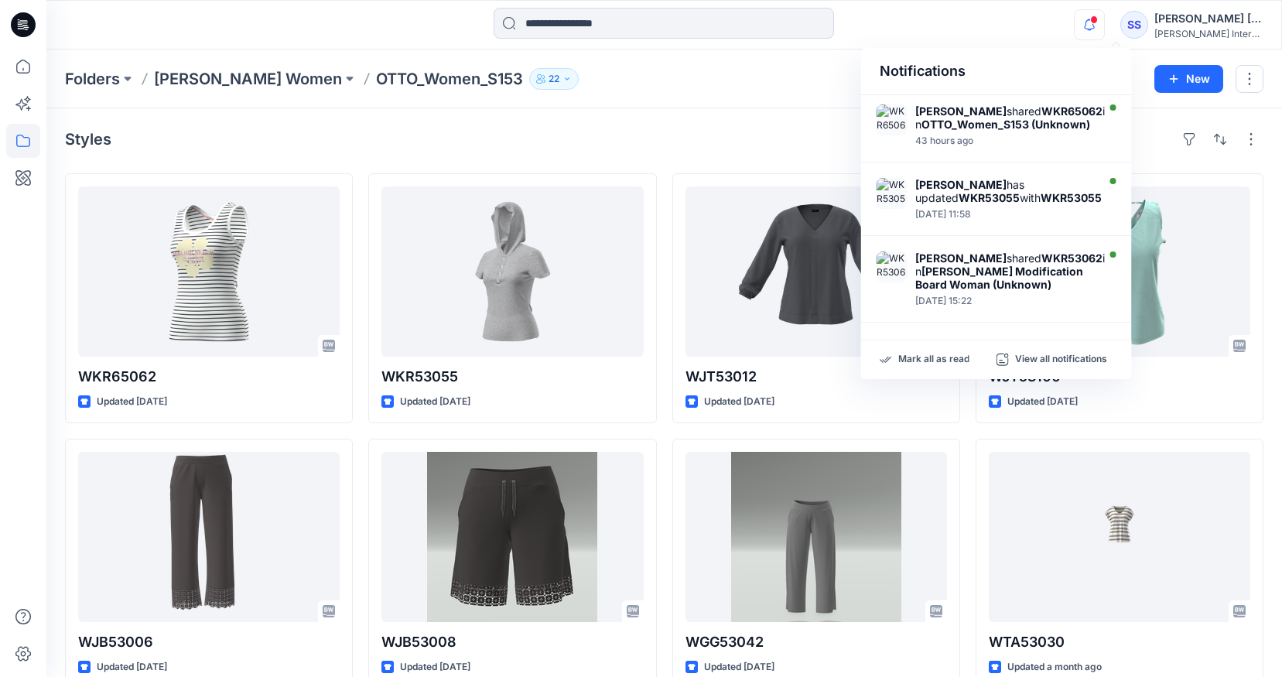
click at [1104, 22] on icon "button" at bounding box center [1089, 24] width 29 height 31
